Goal: Entertainment & Leisure: Consume media (video, audio)

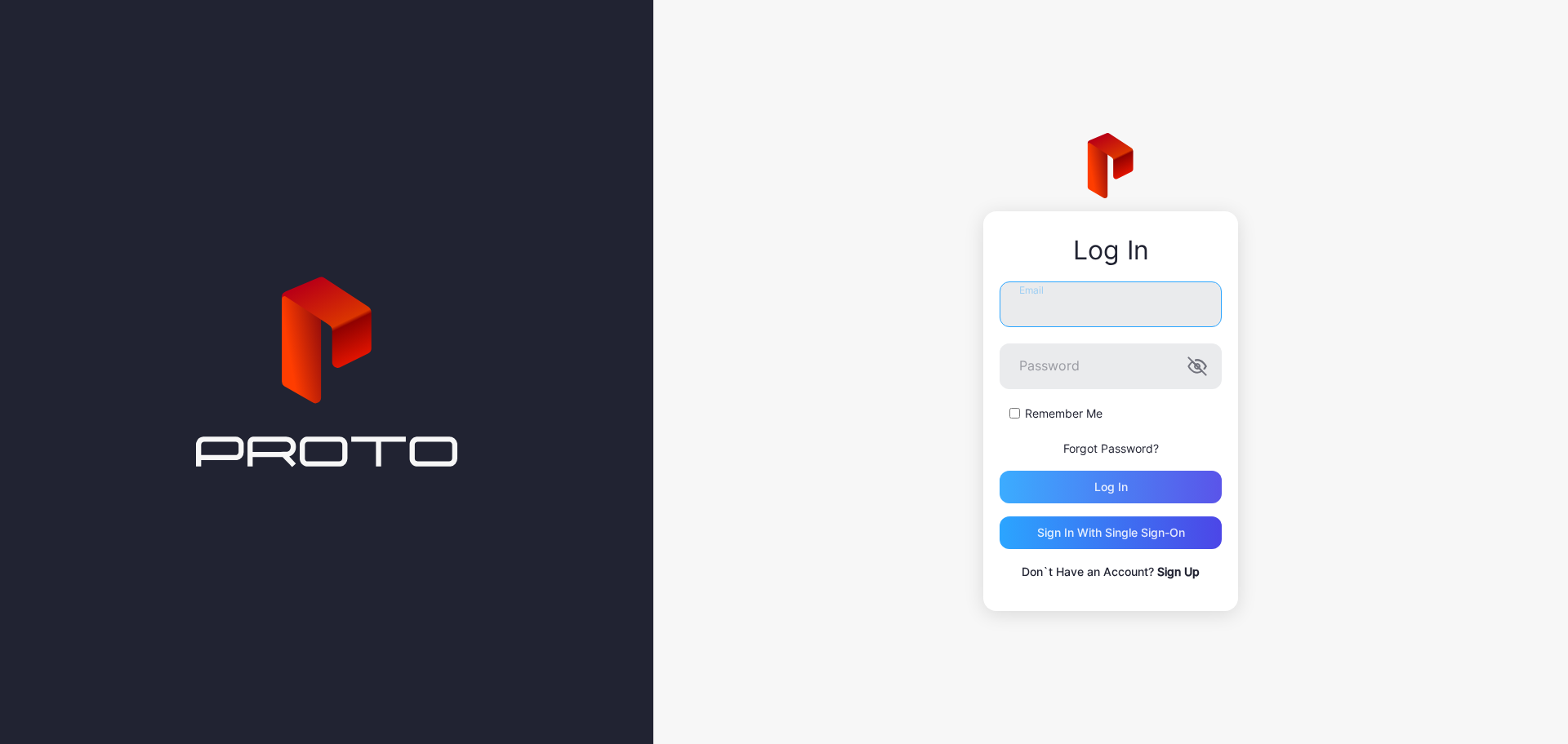
type input "**********"
click at [1087, 485] on div "Log in" at bounding box center [1110, 487] width 222 height 32
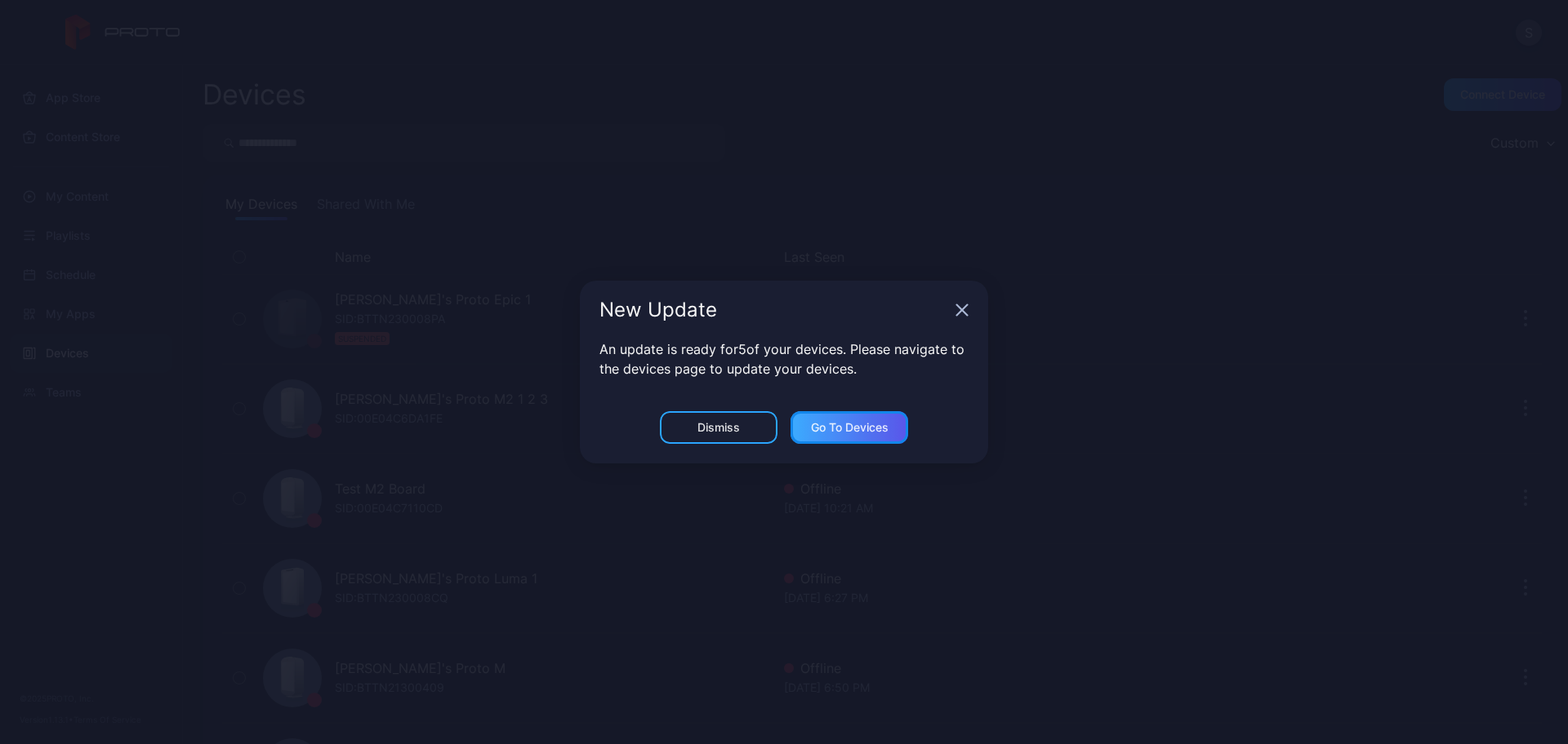
click at [857, 428] on div "Go to devices" at bounding box center [849, 427] width 78 height 13
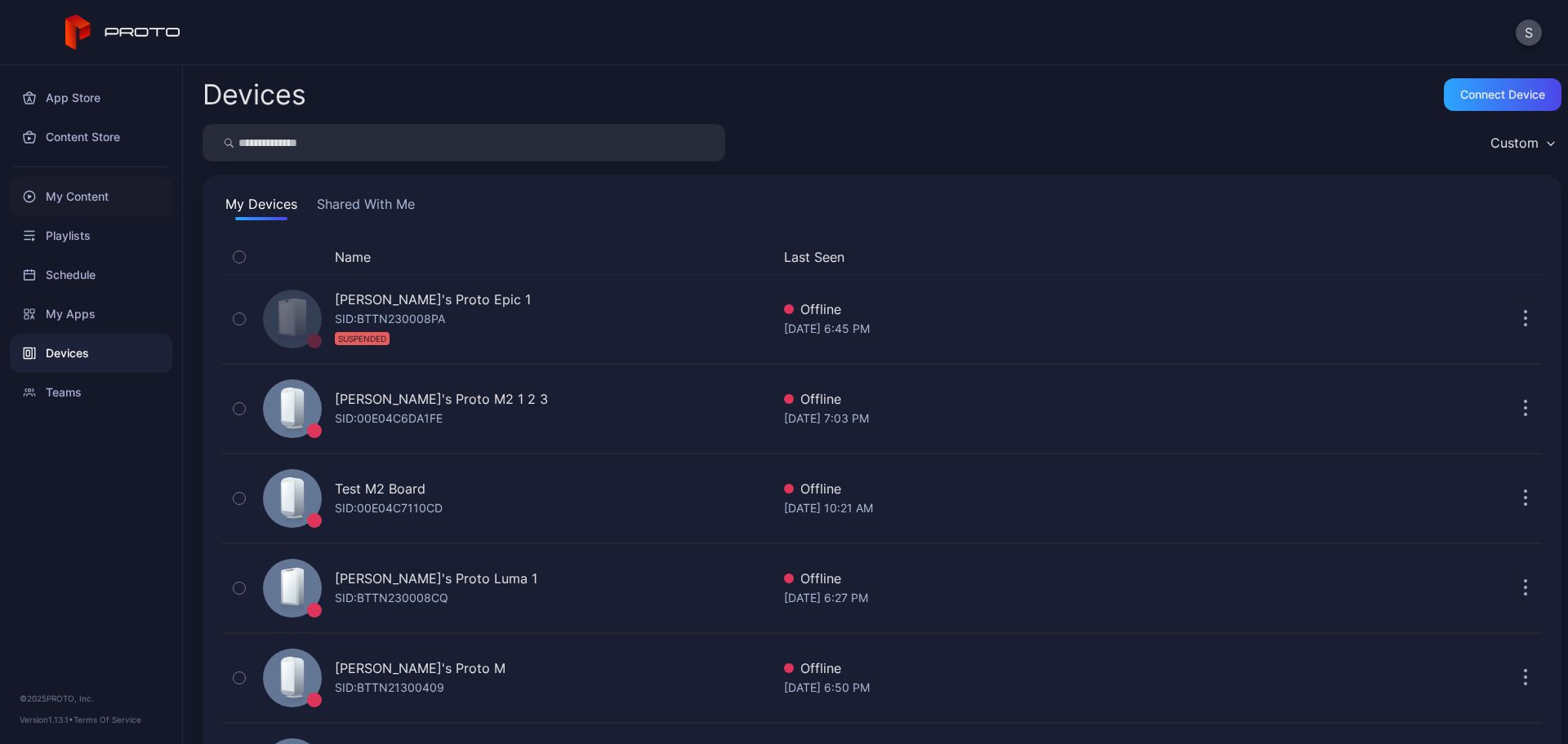
click at [90, 187] on div "My Content" at bounding box center [91, 196] width 162 height 39
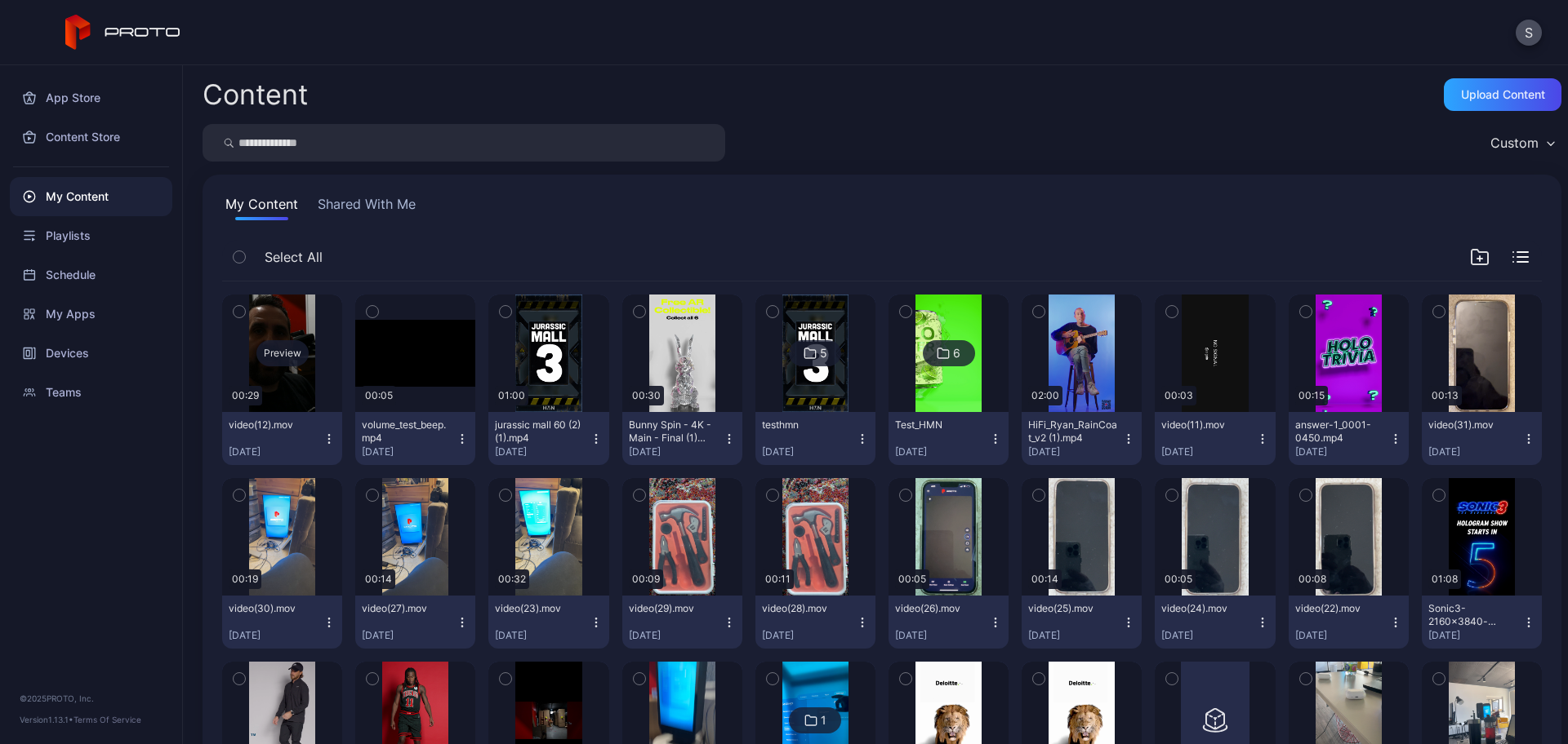
click at [268, 367] on div "Preview" at bounding box center [282, 353] width 120 height 118
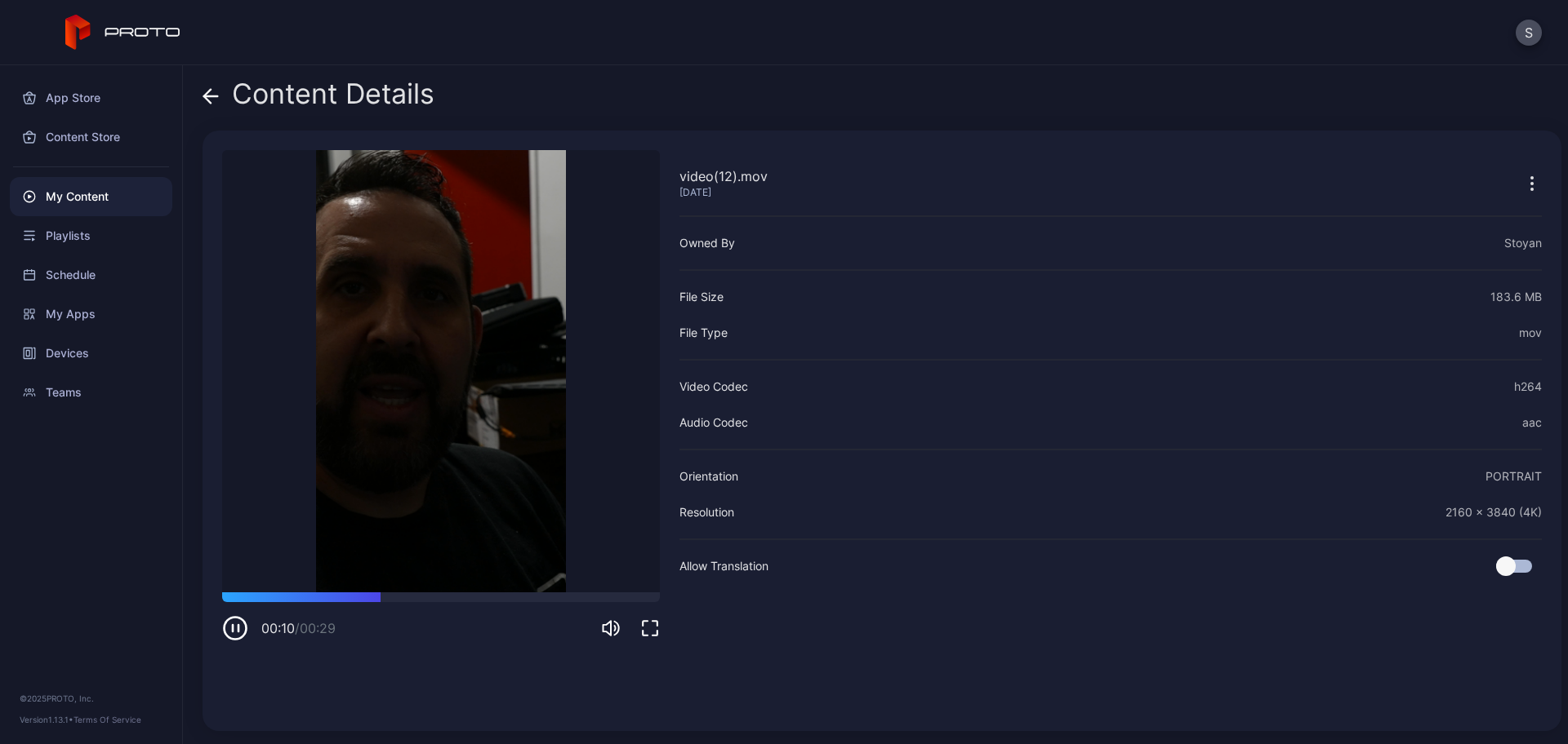
click at [214, 95] on icon at bounding box center [210, 96] width 17 height 17
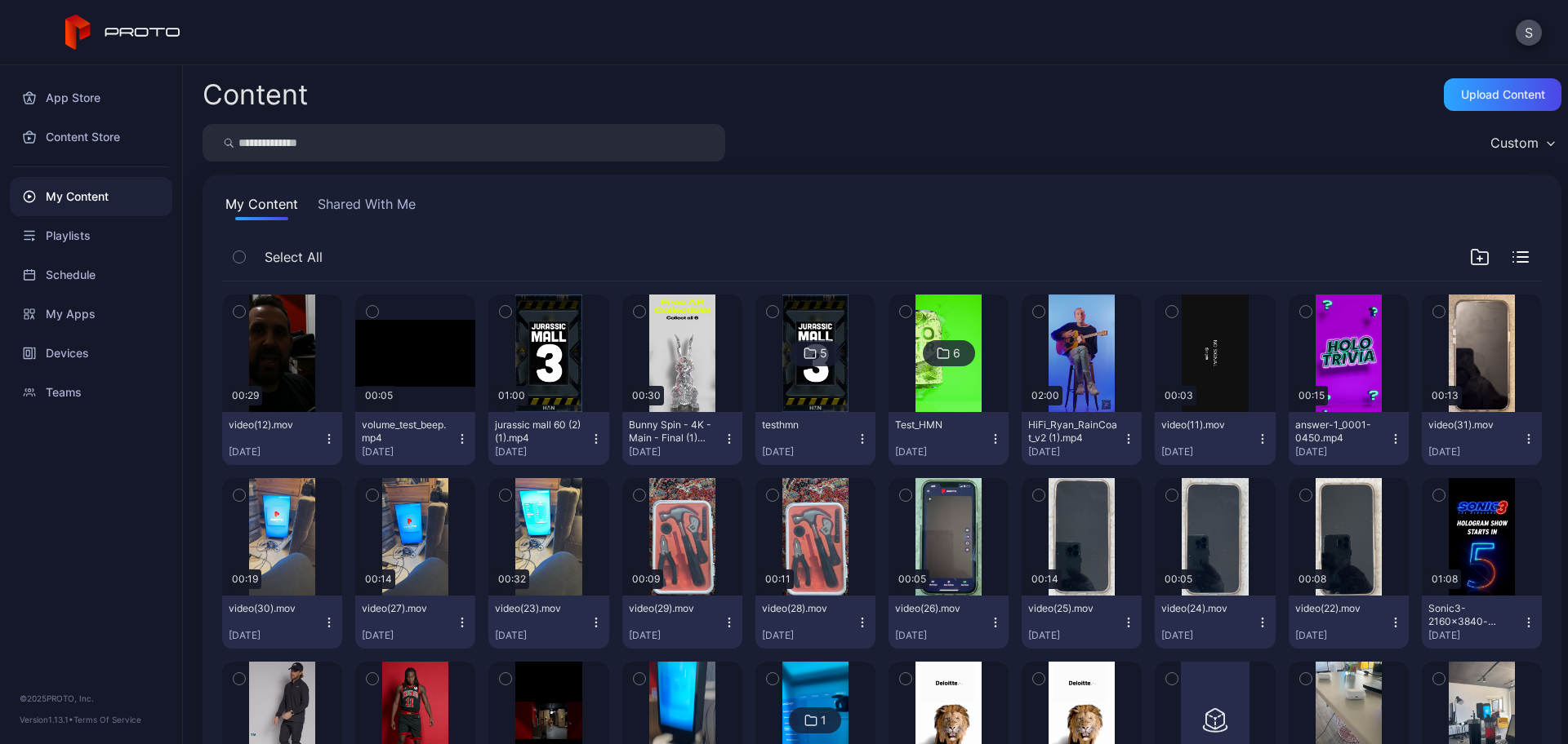
click at [327, 437] on icon "button" at bounding box center [329, 439] width 13 height 13
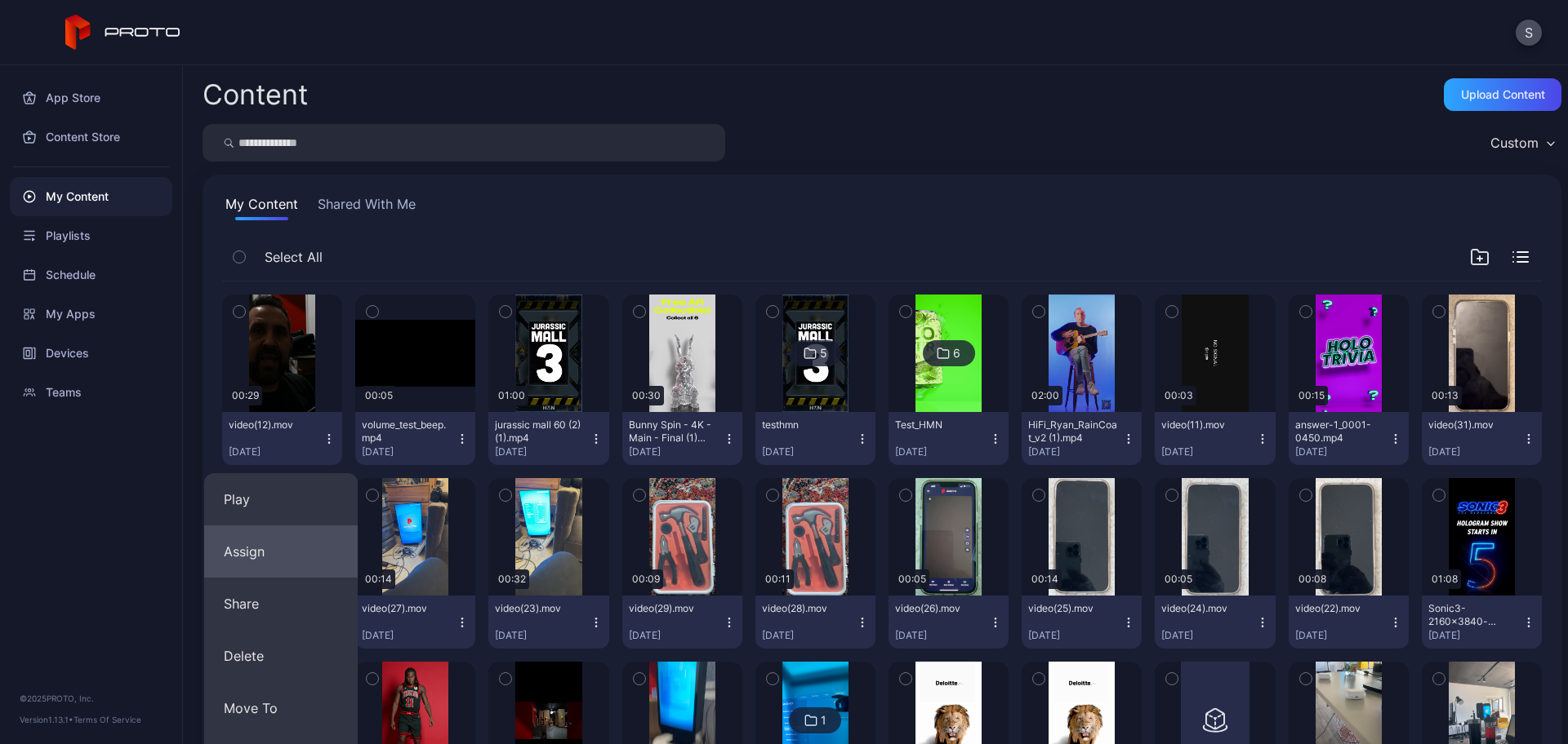
click at [285, 542] on button "Assign" at bounding box center [281, 551] width 153 height 52
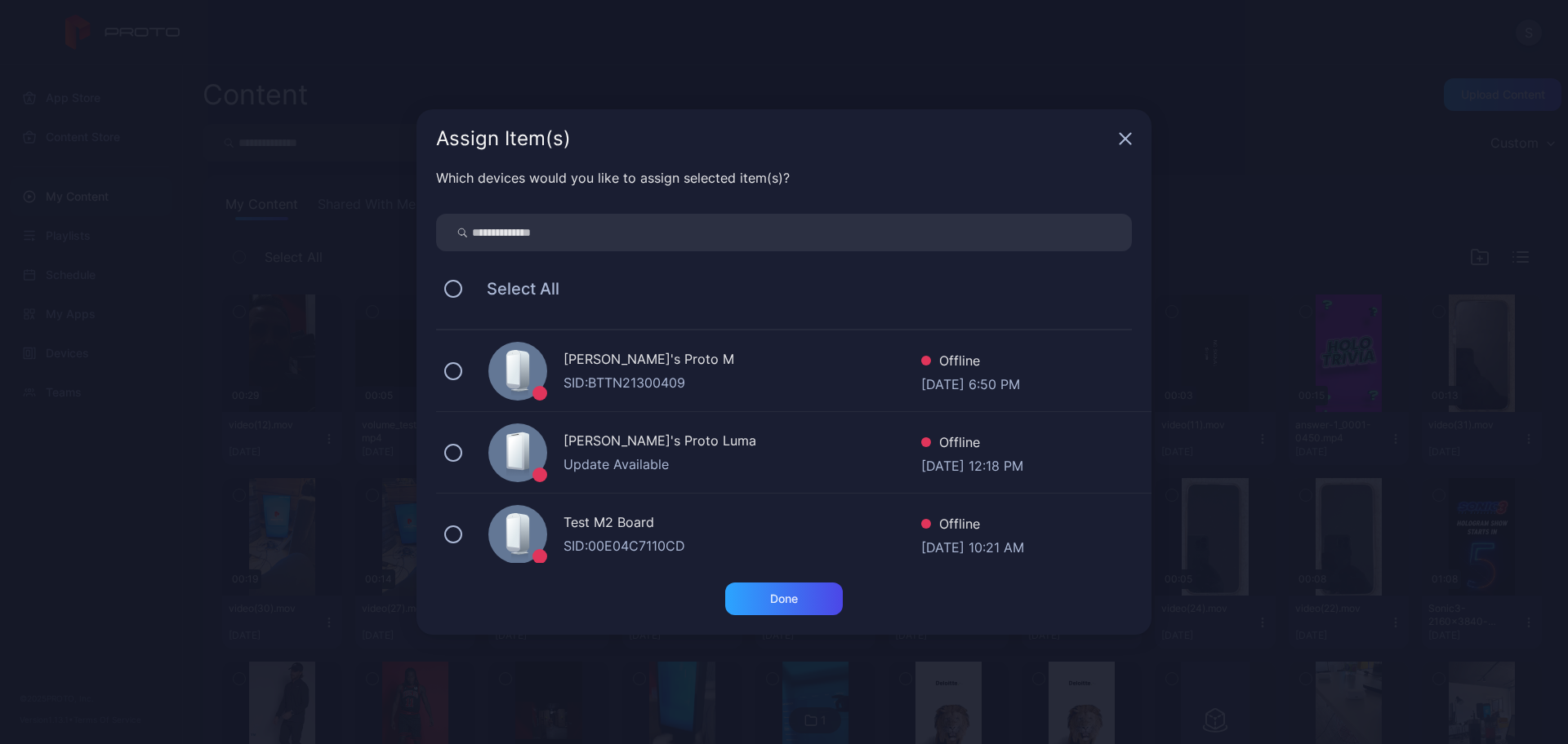
click at [1126, 139] on icon "button" at bounding box center [1125, 139] width 10 height 10
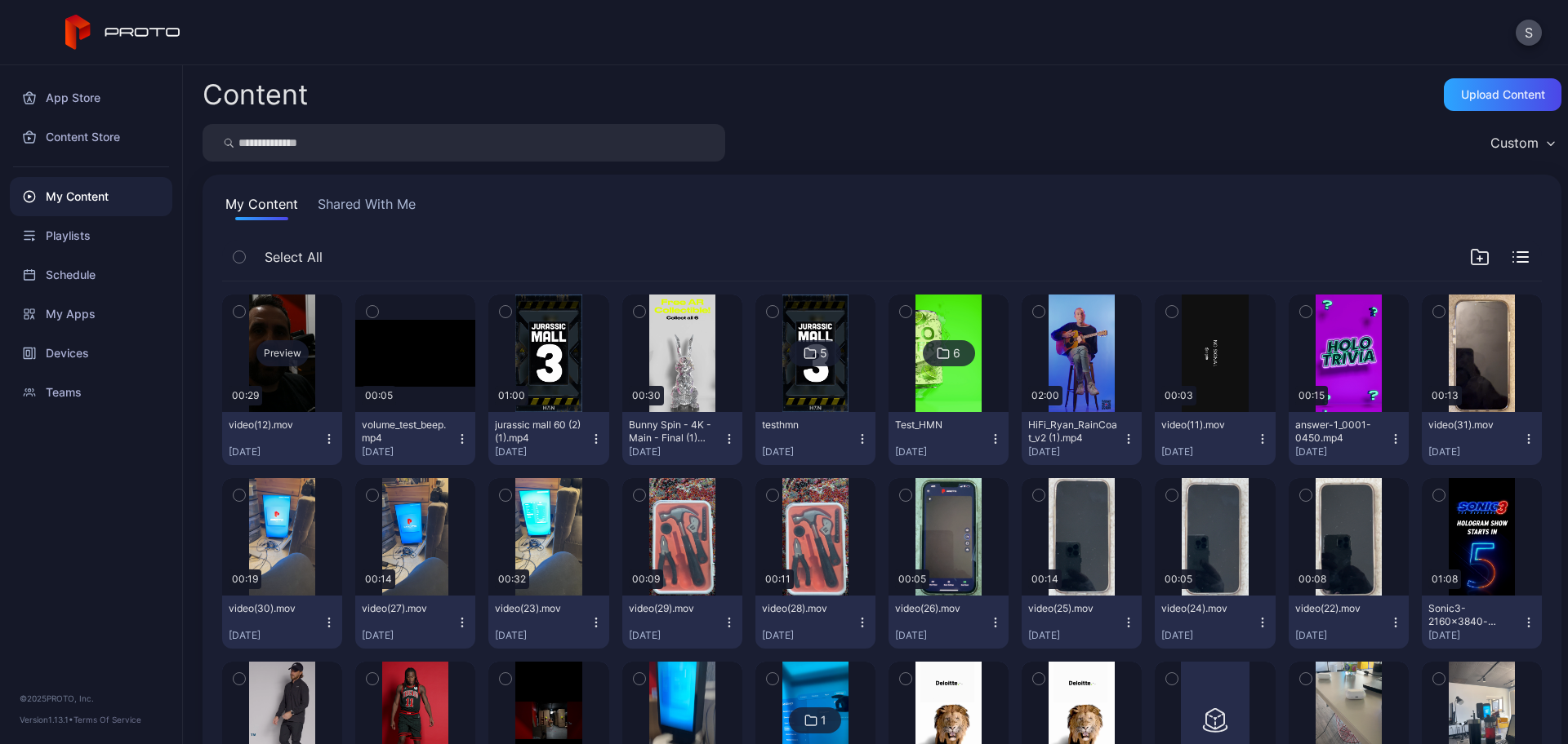
click at [268, 347] on div "Preview" at bounding box center [282, 354] width 52 height 26
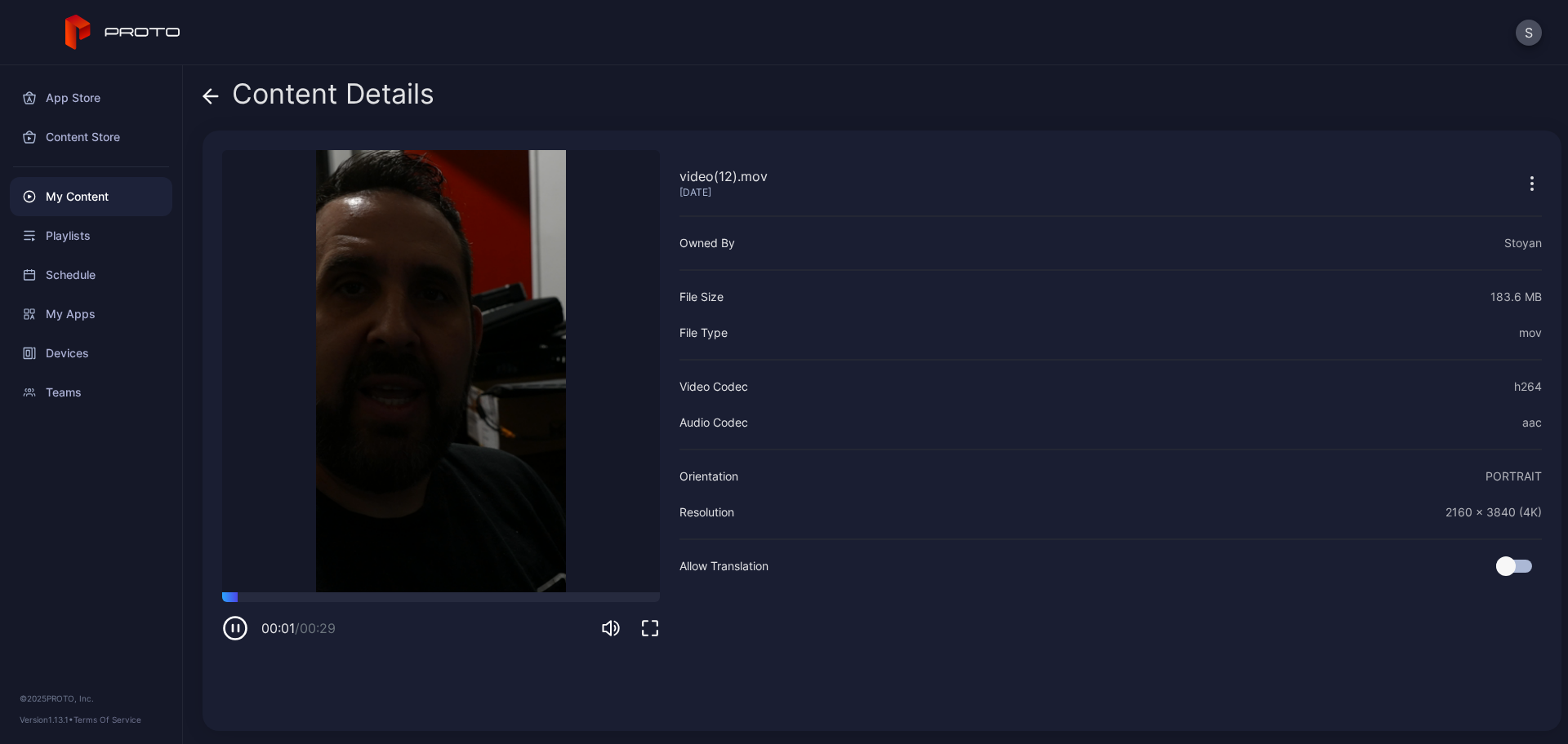
click at [653, 626] on icon "button" at bounding box center [650, 628] width 19 height 19
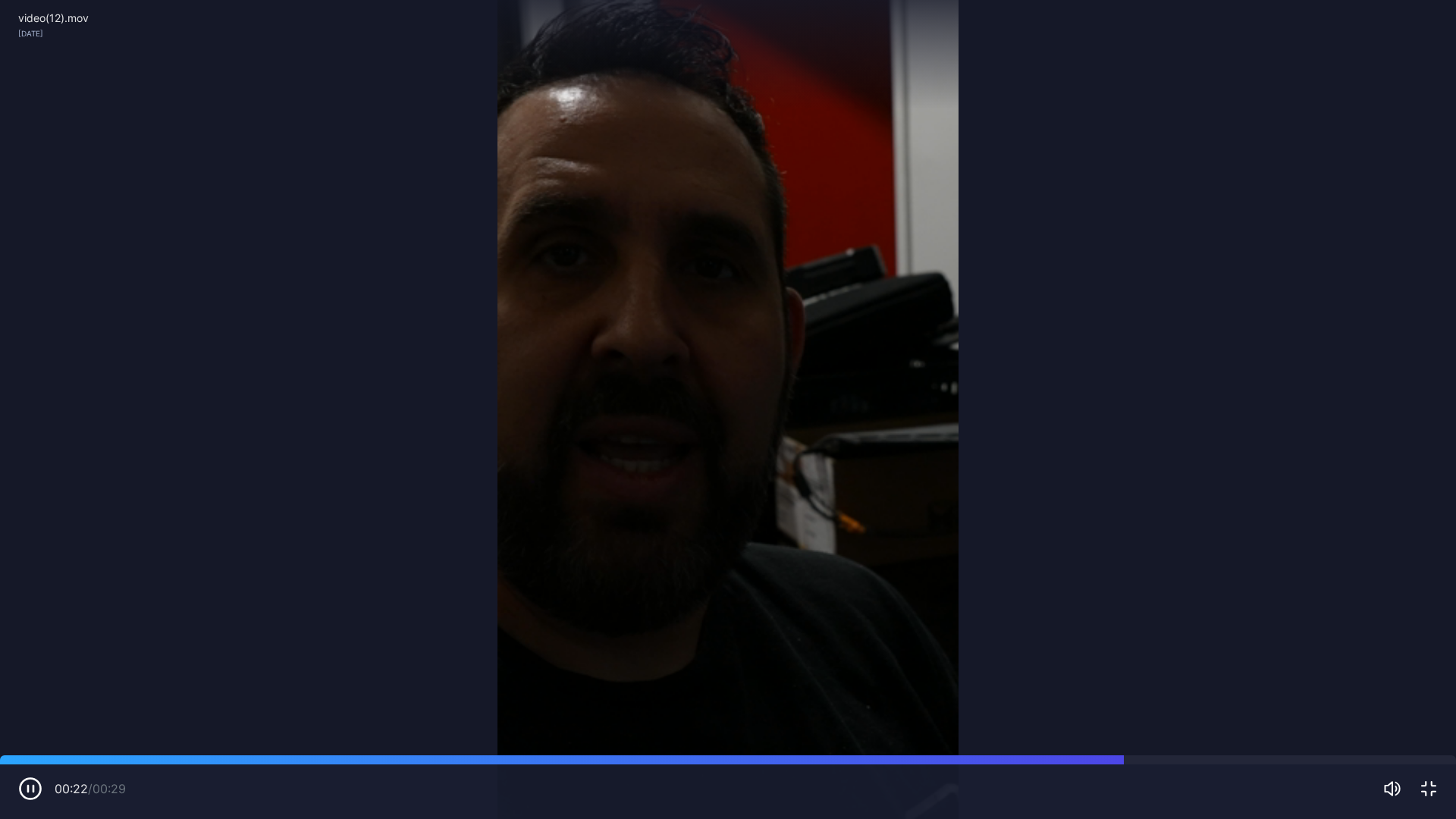
drag, startPoint x: 188, startPoint y: 329, endPoint x: 178, endPoint y: 378, distance: 50.0
click at [197, 329] on video "Sorry, your browser doesn‘t support embedded videos" at bounding box center [728, 410] width 1456 height 819
click at [107, 193] on video "Sorry, your browser doesn‘t support embedded videos" at bounding box center [728, 410] width 1456 height 819
click at [1240, 177] on video "Sorry, your browser doesn‘t support embedded videos" at bounding box center [728, 410] width 1456 height 819
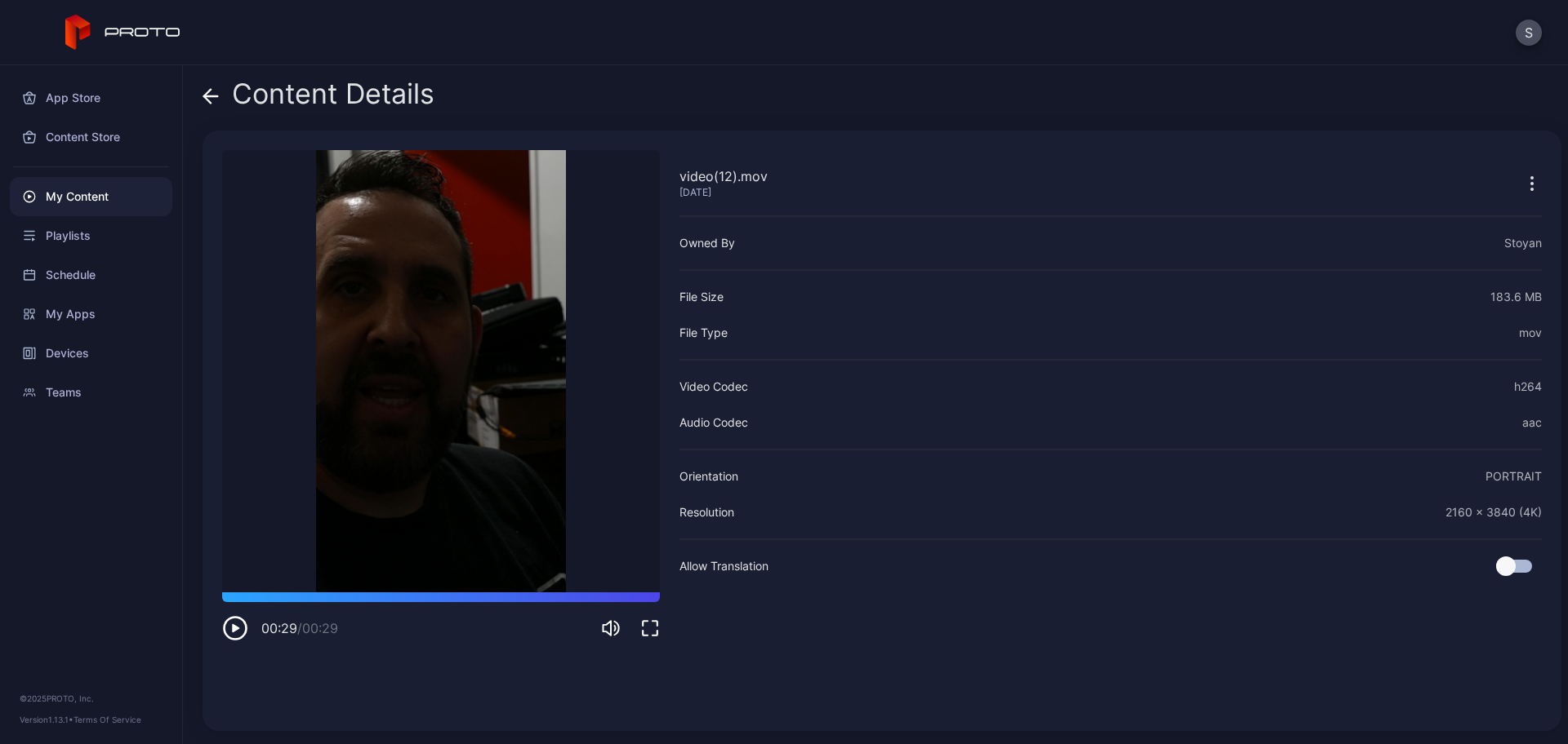
click at [209, 94] on icon at bounding box center [210, 96] width 17 height 17
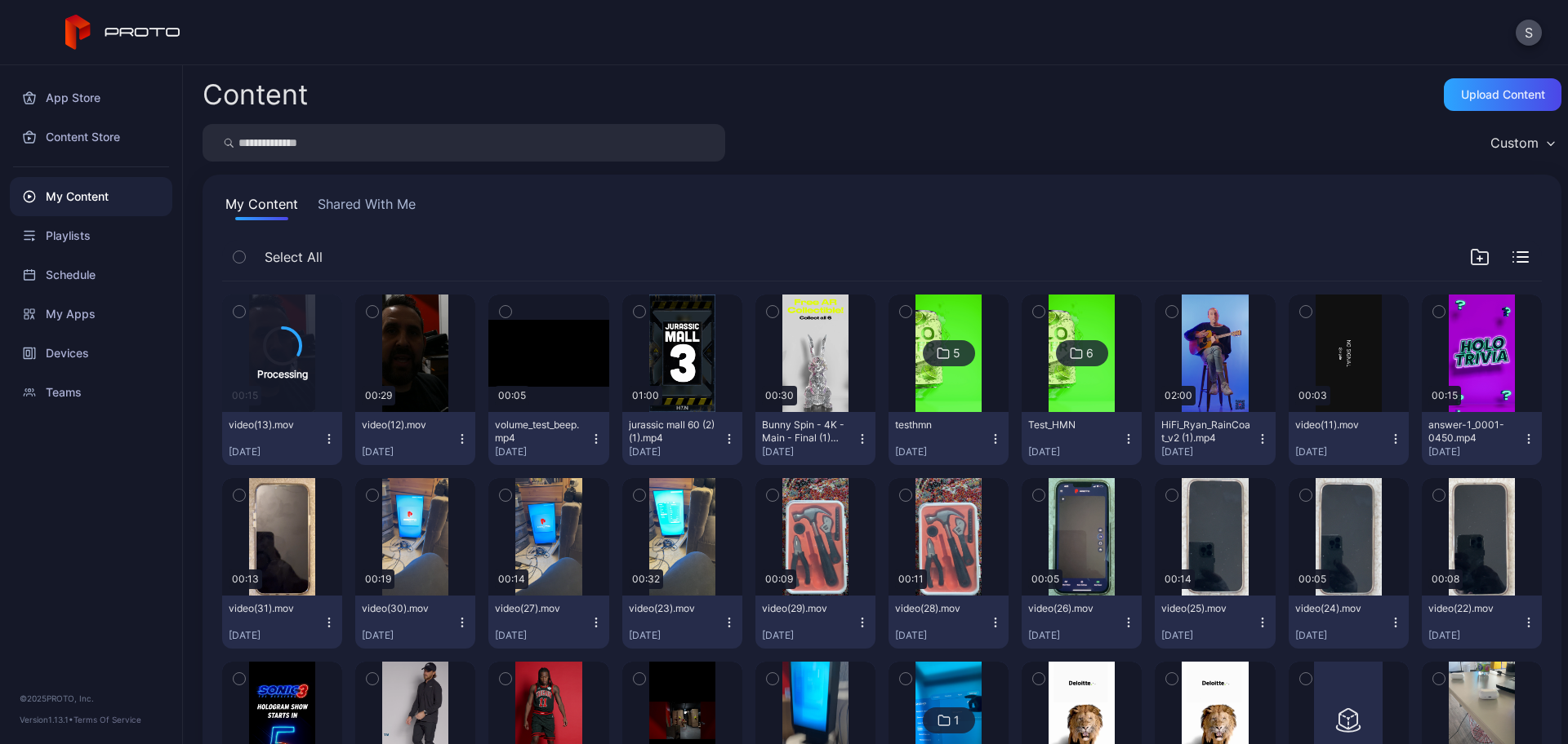
click at [349, 71] on div "Content Upload Content Custom My Content Shared With Me Select All Processing 0…" at bounding box center [875, 405] width 1385 height 680
click at [279, 358] on div "Preview" at bounding box center [282, 354] width 52 height 26
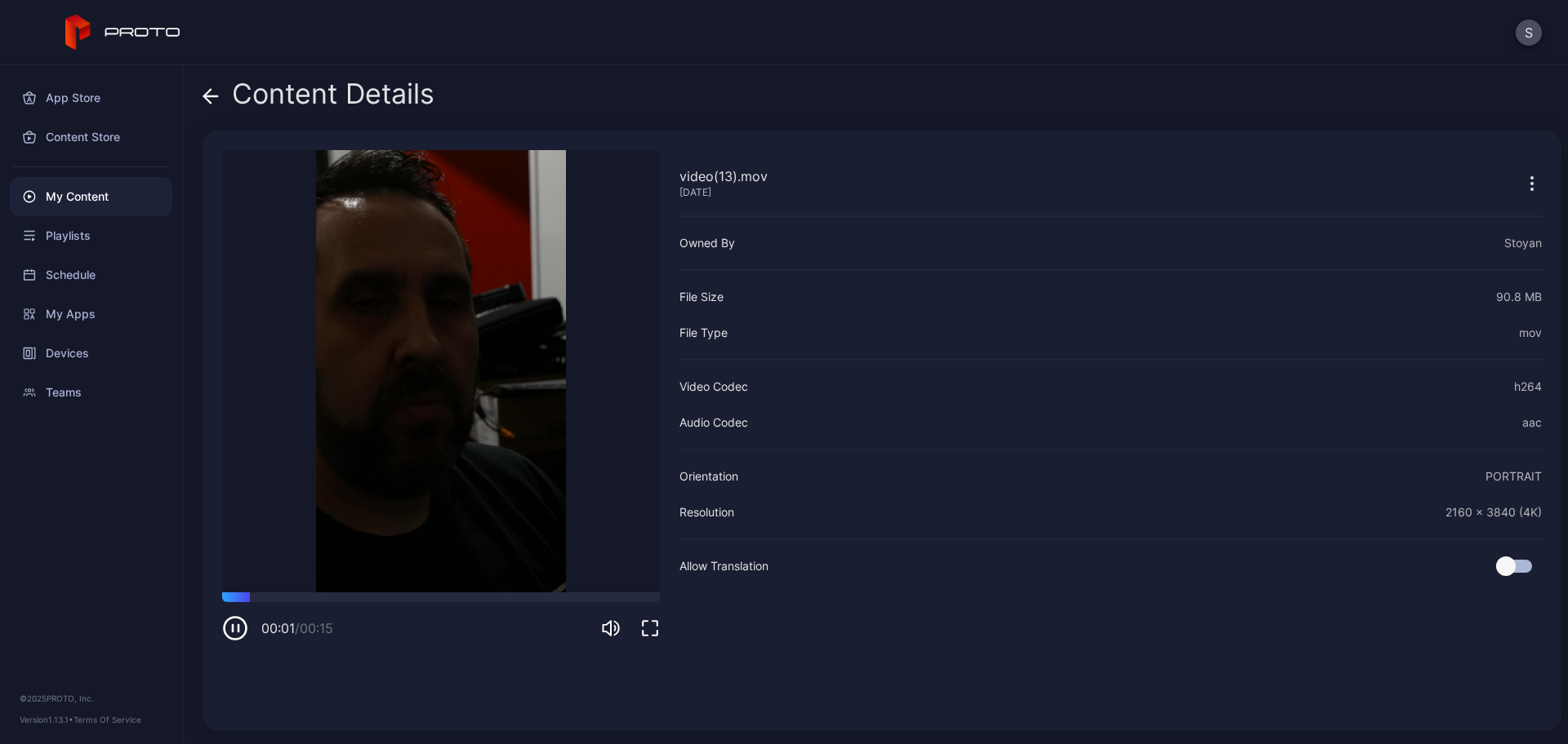
click at [652, 627] on icon "button" at bounding box center [650, 628] width 19 height 19
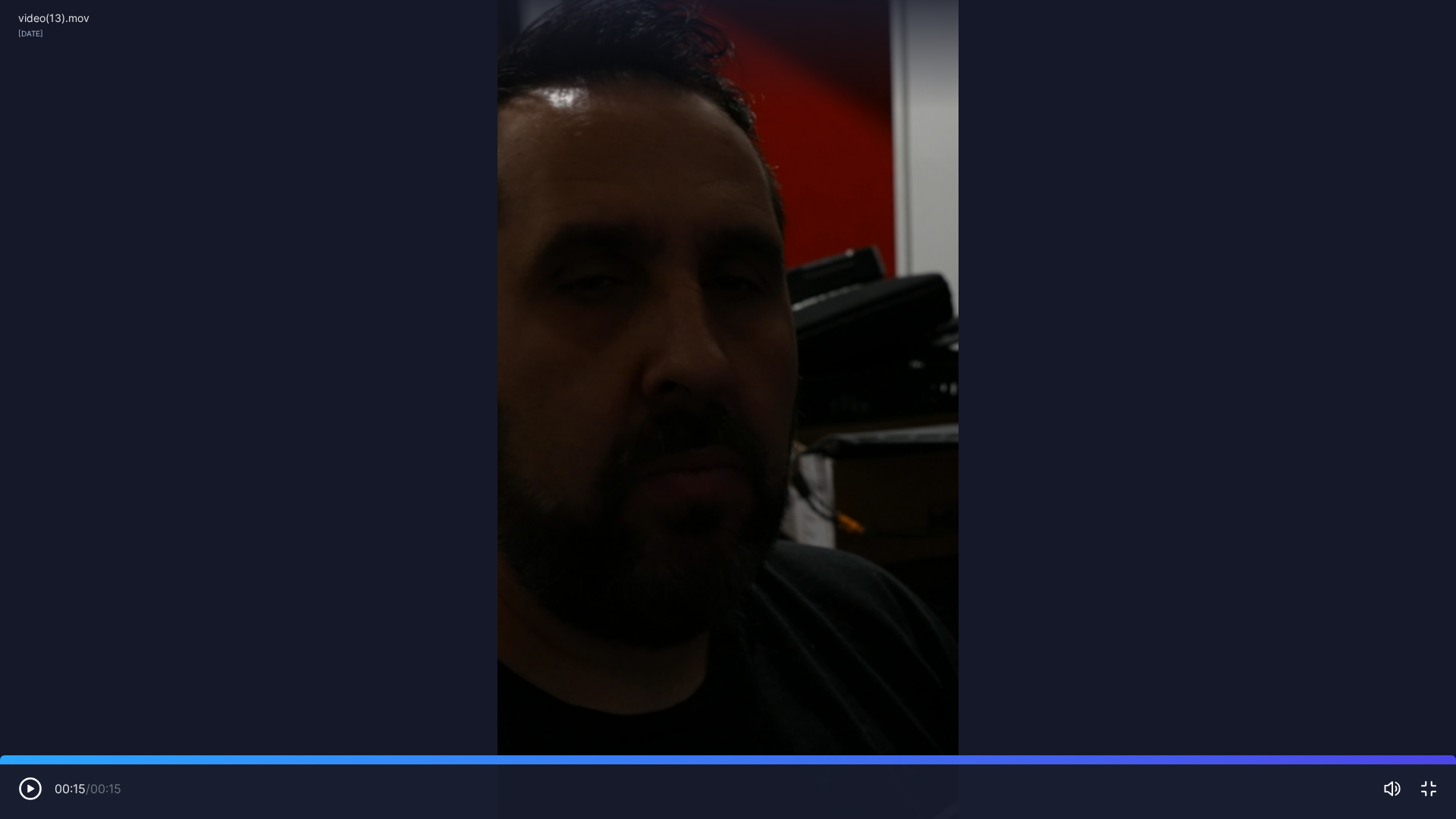
click at [32, 691] on icon "button" at bounding box center [31, 788] width 6 height 7
click at [32, 691] on icon "button" at bounding box center [30, 788] width 24 height 24
click at [32, 691] on icon "button" at bounding box center [31, 788] width 6 height 7
click at [1428, 691] on icon "button" at bounding box center [1428, 788] width 18 height 18
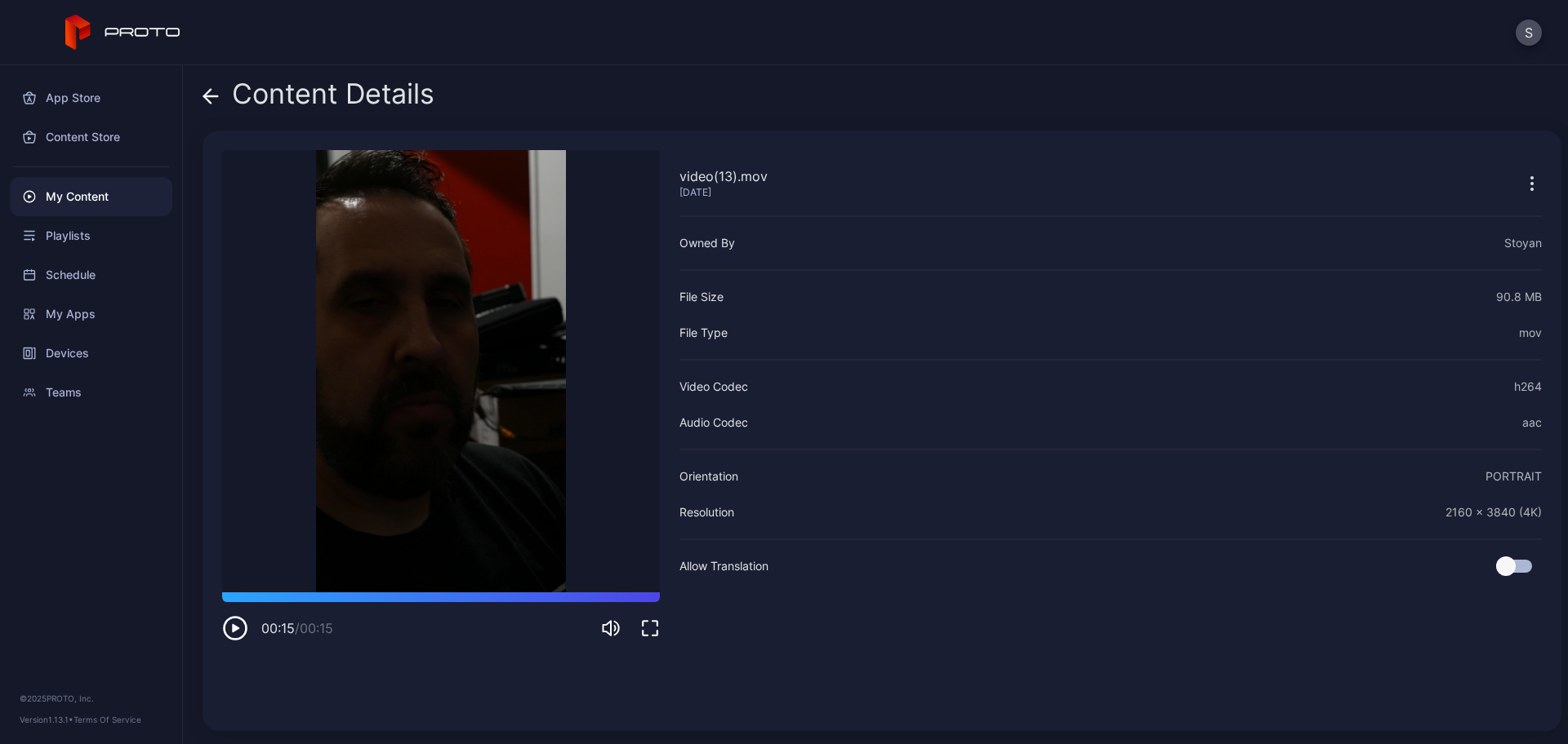
click at [214, 92] on icon at bounding box center [210, 96] width 17 height 17
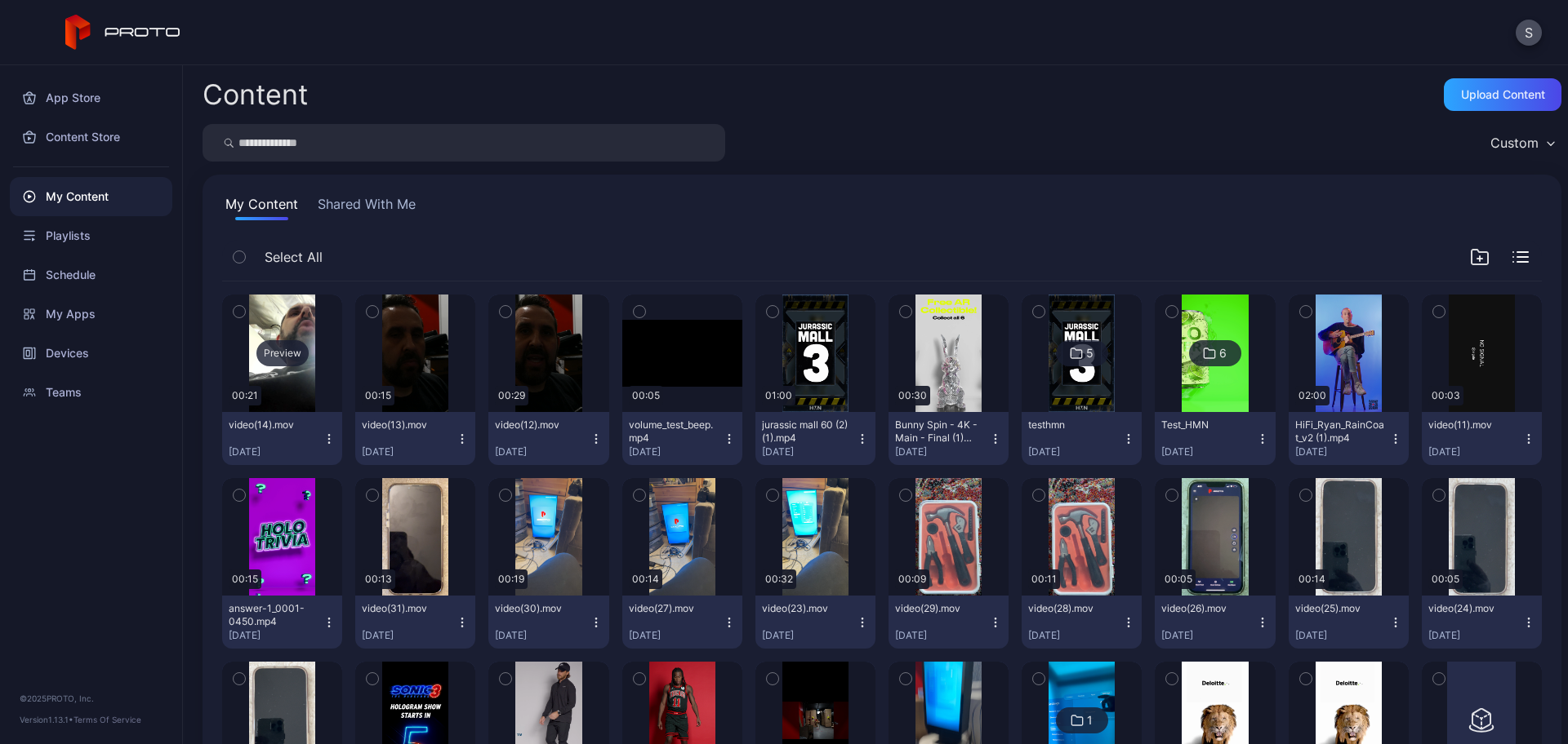
click at [291, 342] on div "Preview" at bounding box center [282, 354] width 52 height 26
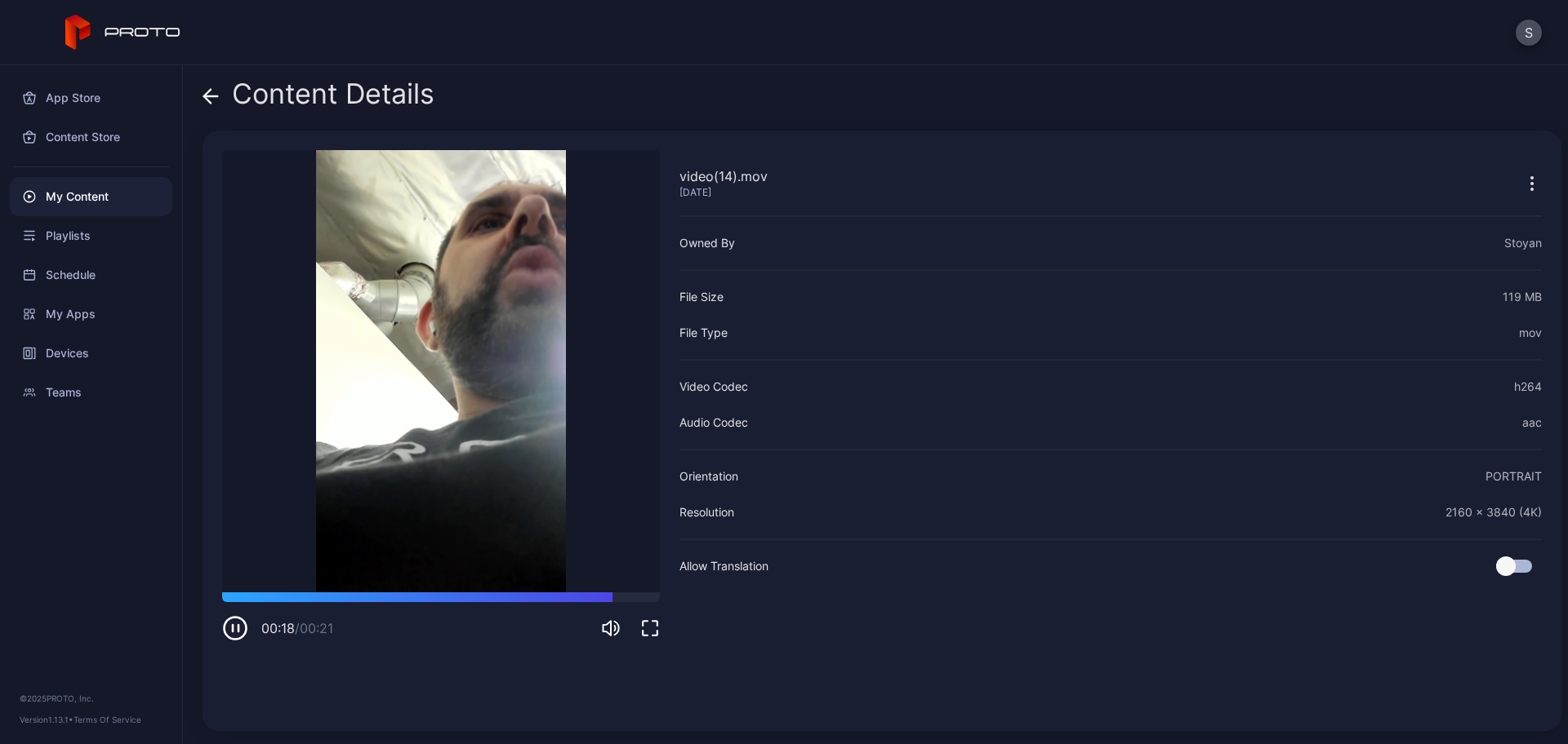
click at [207, 94] on icon at bounding box center [210, 96] width 17 height 17
